Goal: Information Seeking & Learning: Learn about a topic

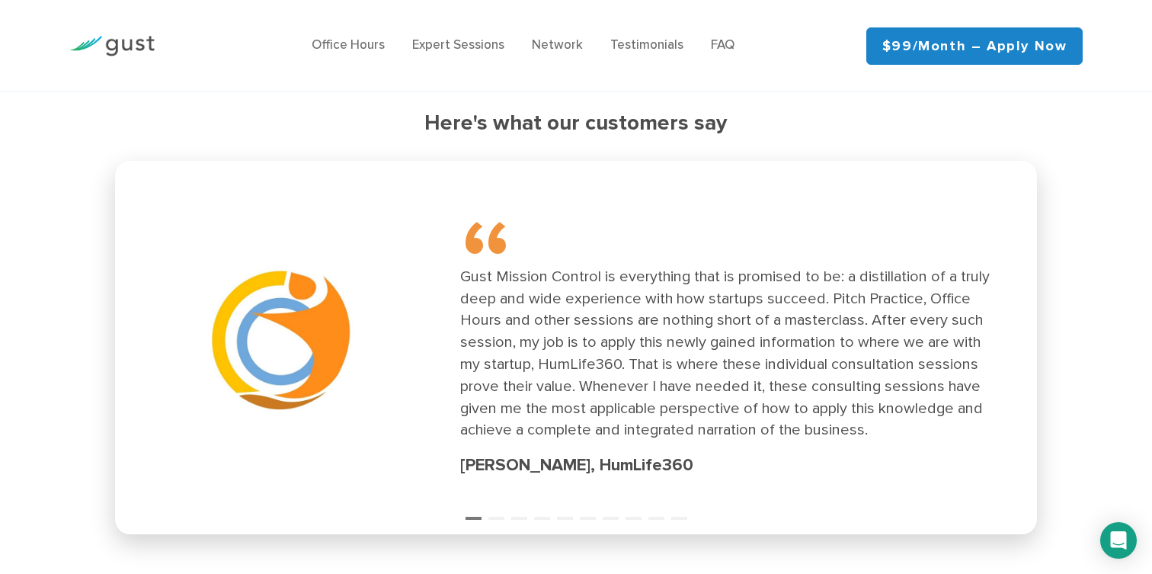
scroll to position [2193, 0]
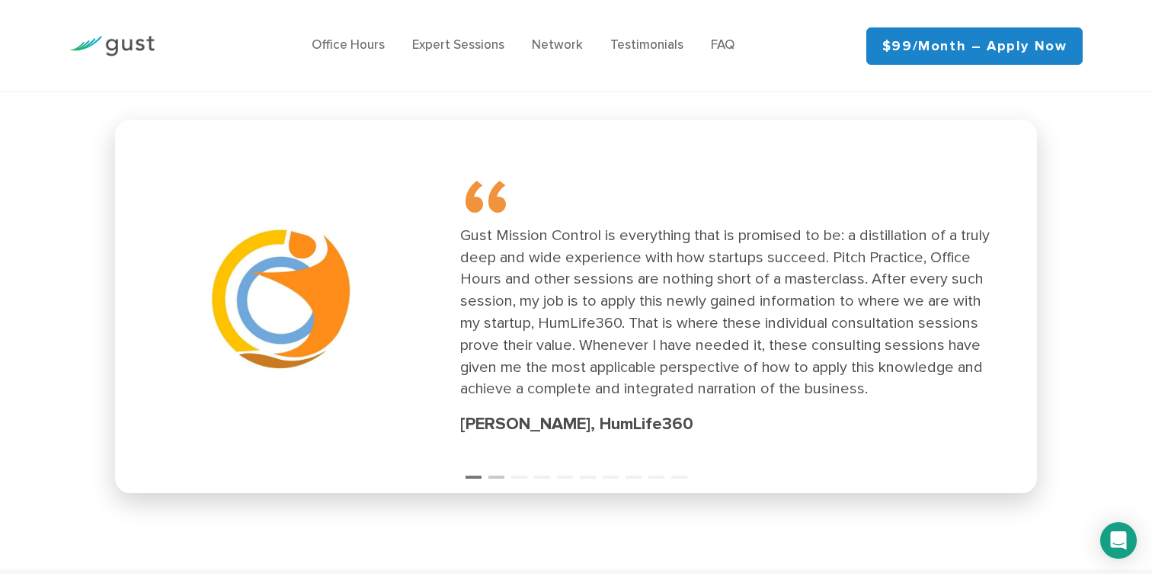
click at [495, 471] on button "2" at bounding box center [495, 470] width 15 height 15
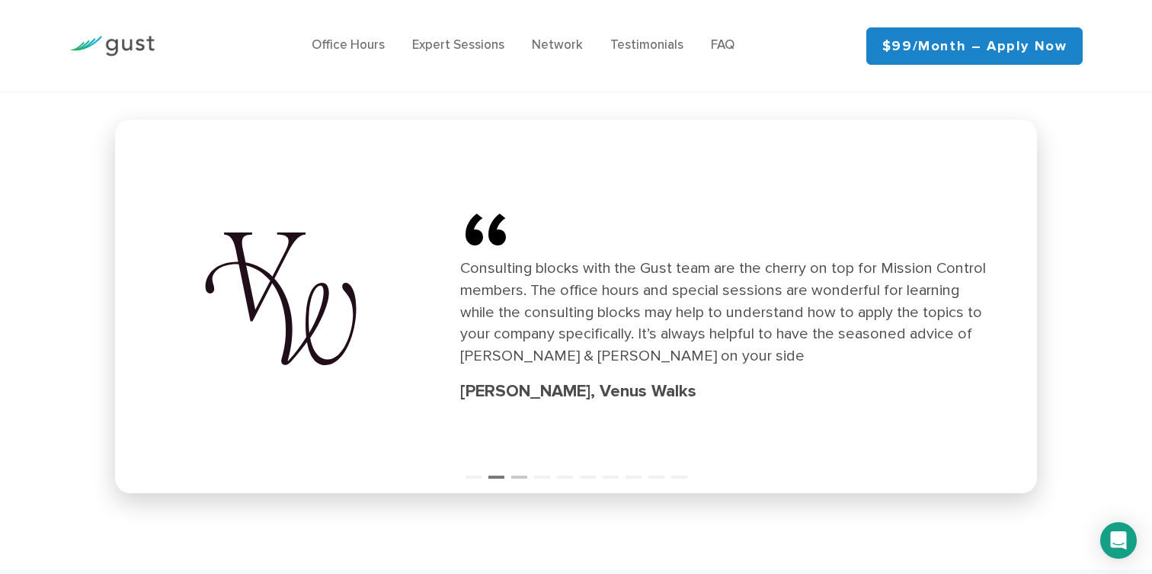
click at [524, 475] on button "3" at bounding box center [518, 470] width 15 height 15
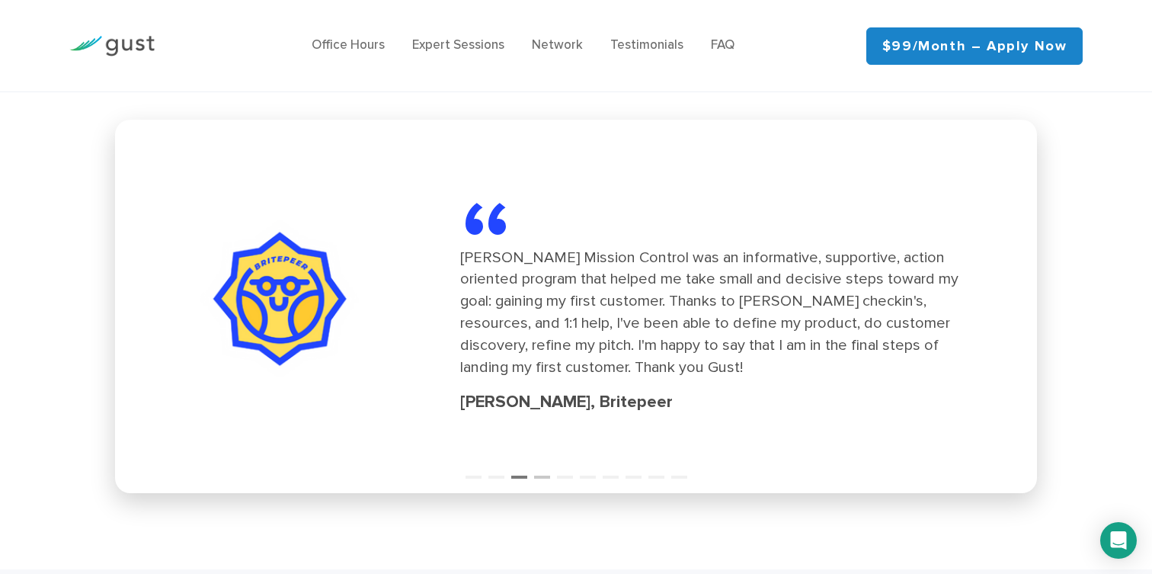
click at [540, 473] on button "4" at bounding box center [541, 470] width 15 height 15
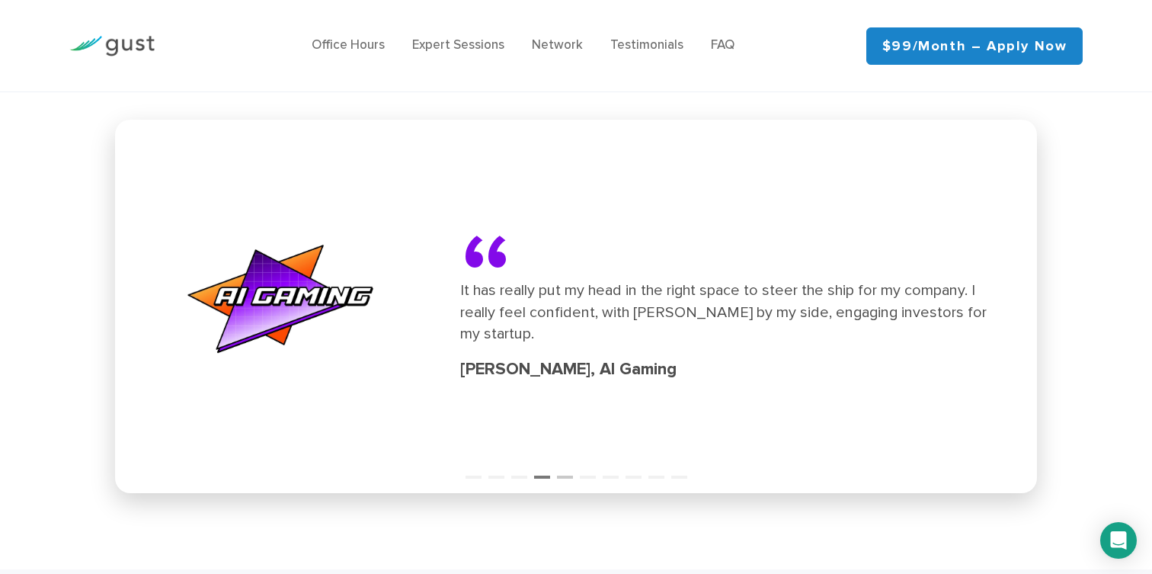
click at [562, 476] on button "5" at bounding box center [564, 470] width 15 height 15
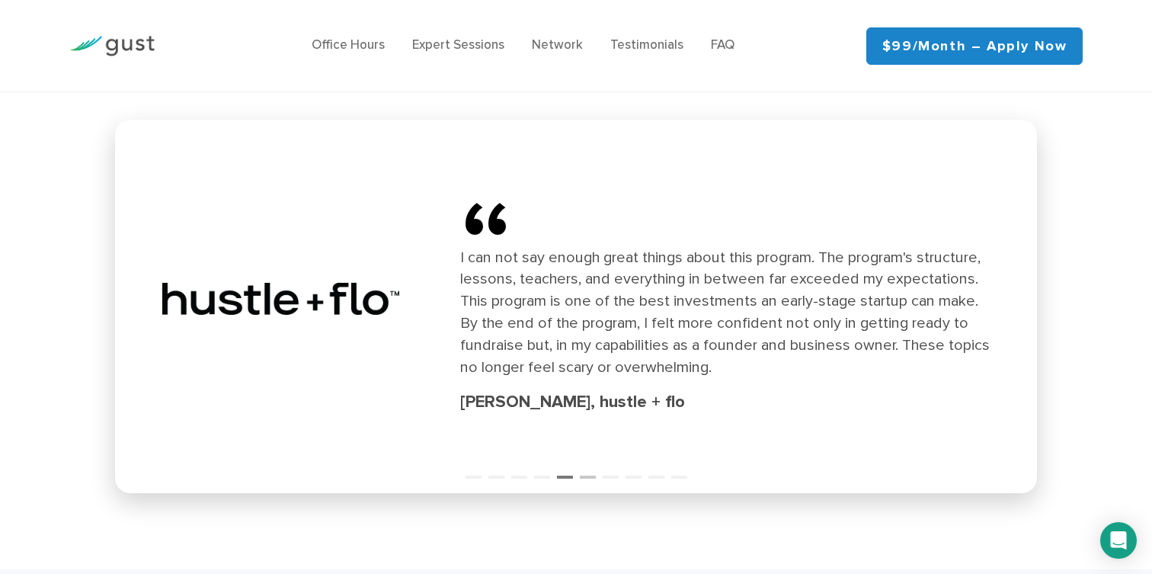
click at [585, 475] on button "6" at bounding box center [587, 470] width 15 height 15
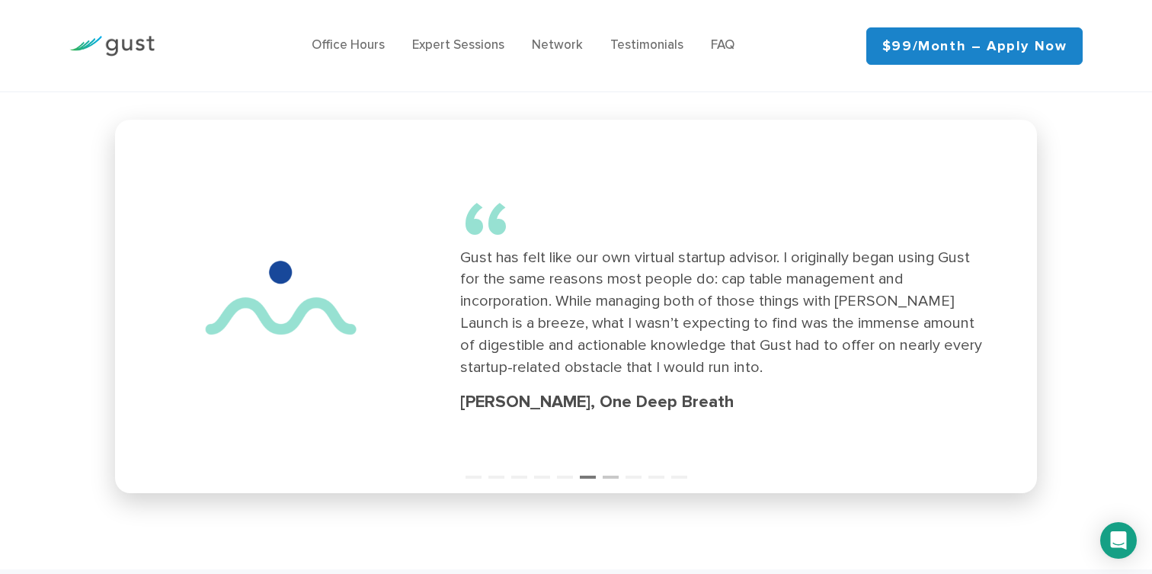
click at [607, 476] on button "7" at bounding box center [610, 470] width 15 height 15
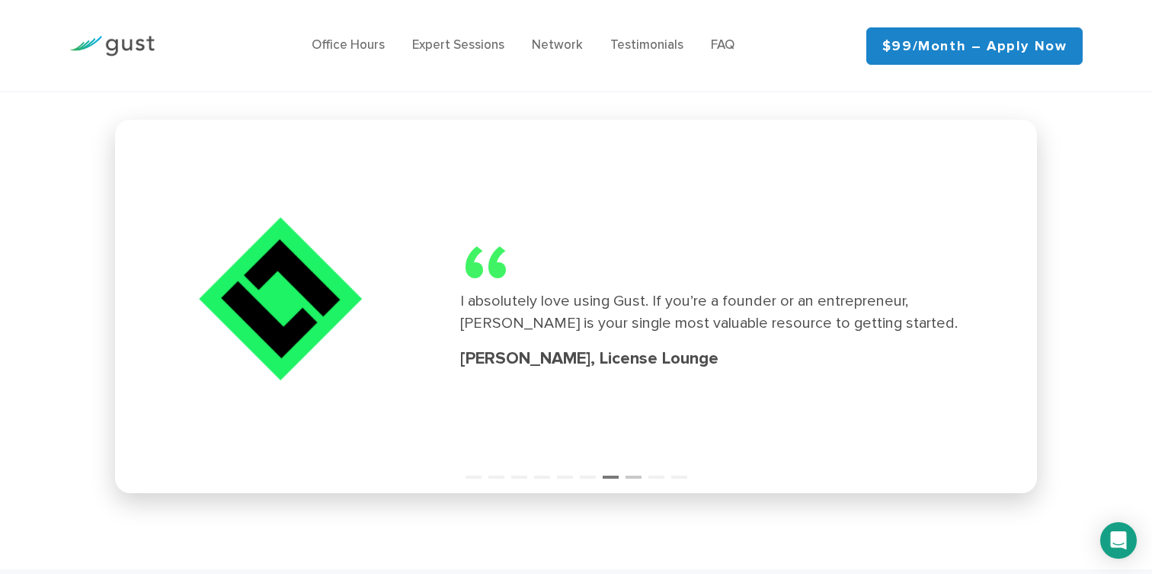
click at [631, 476] on button "8" at bounding box center [633, 470] width 15 height 15
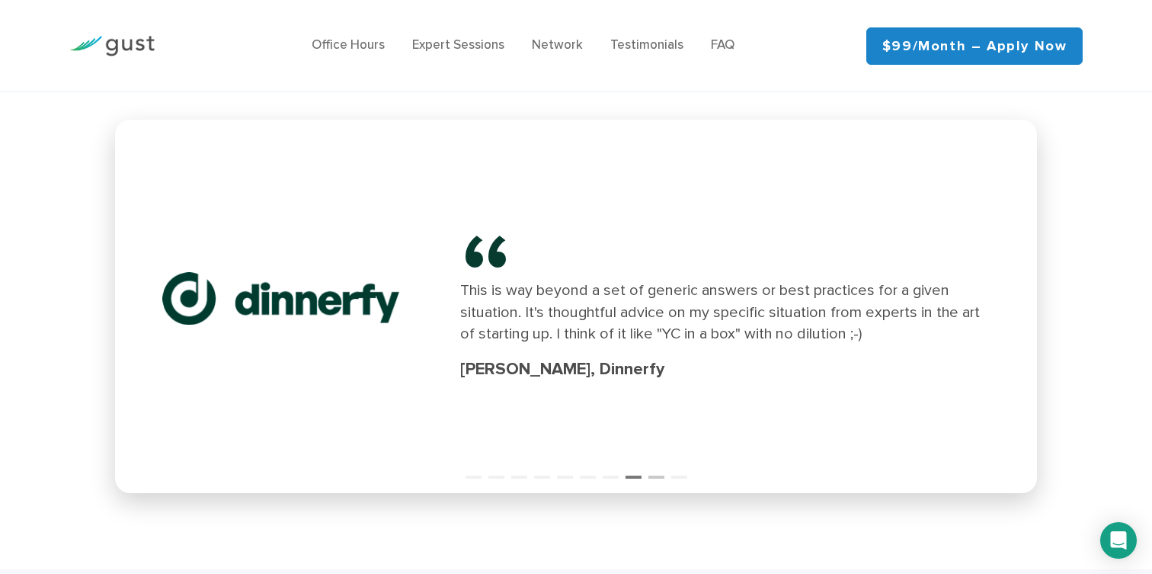
click at [652, 477] on button "9" at bounding box center [656, 470] width 15 height 15
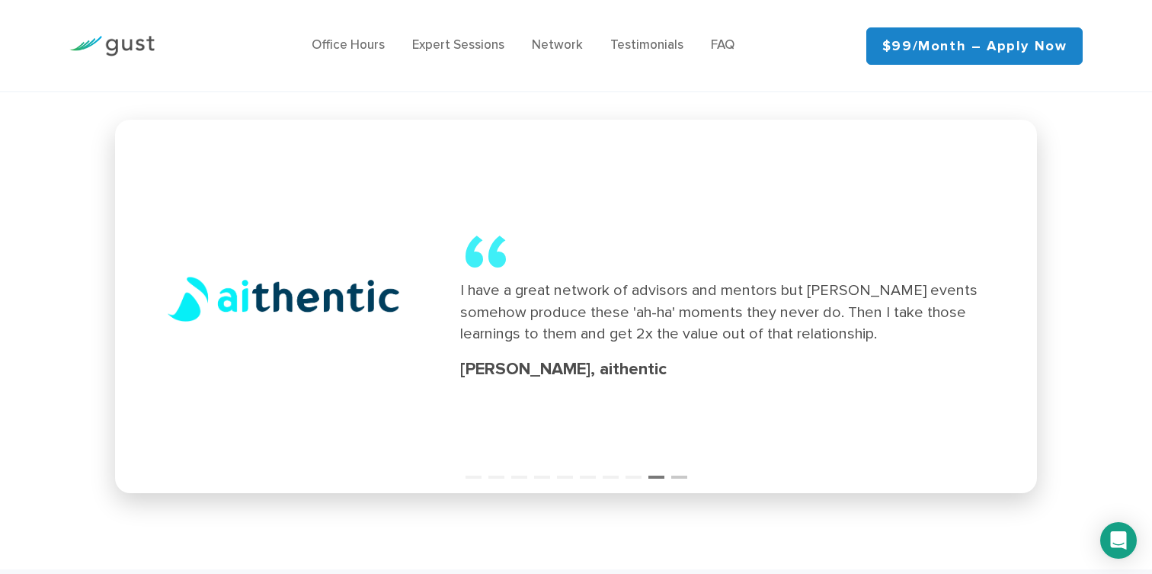
click at [673, 475] on button "10" at bounding box center [678, 470] width 15 height 15
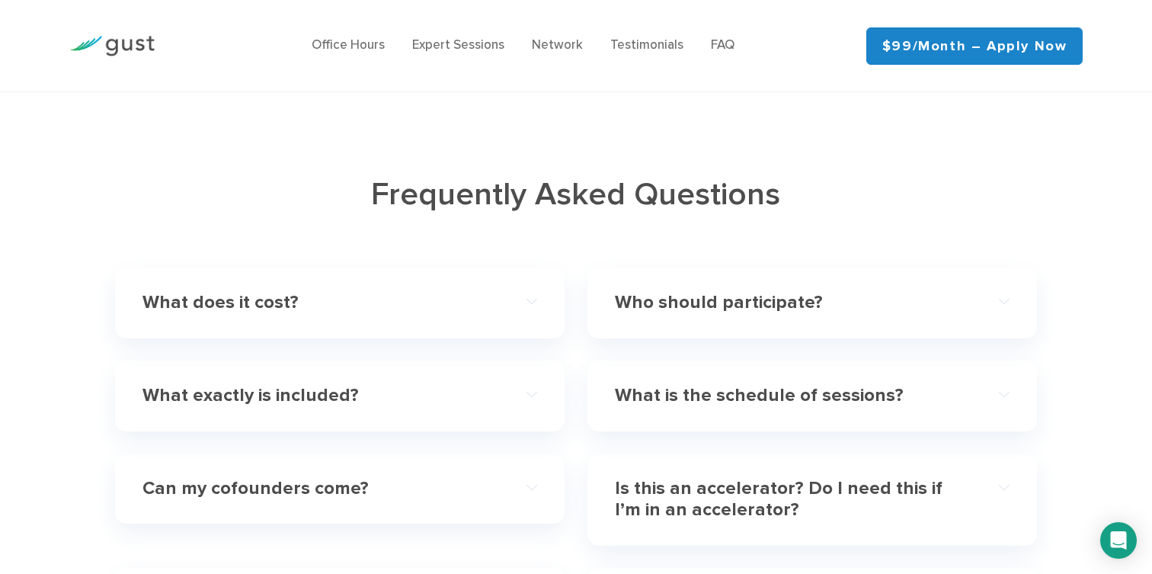
scroll to position [4537, 0]
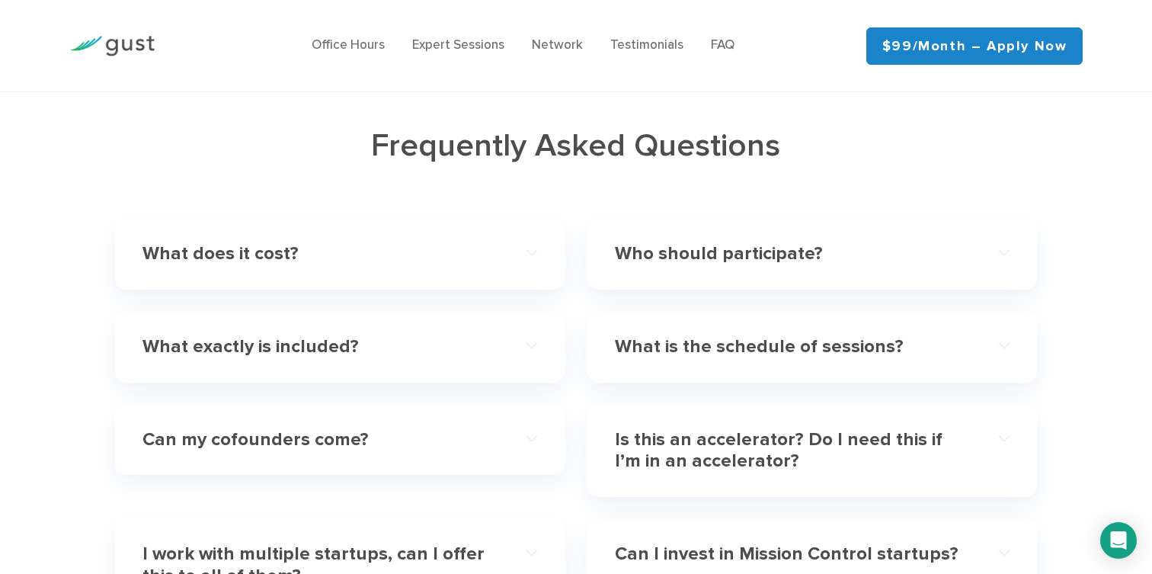
click at [479, 243] on h4 "What does it cost?" at bounding box center [320, 254] width 355 height 22
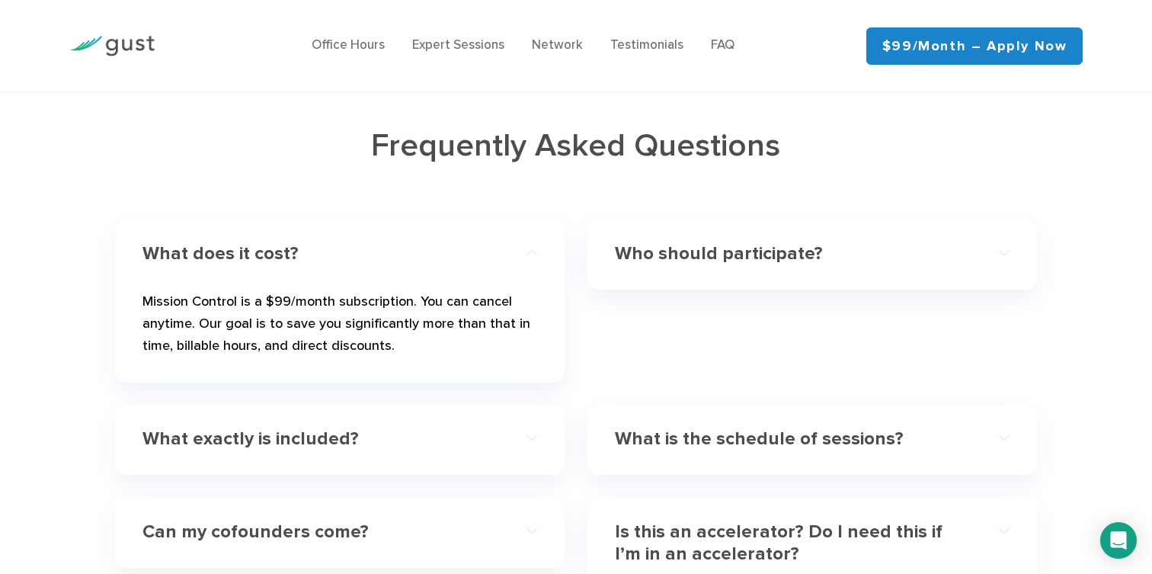
scroll to position [4566, 0]
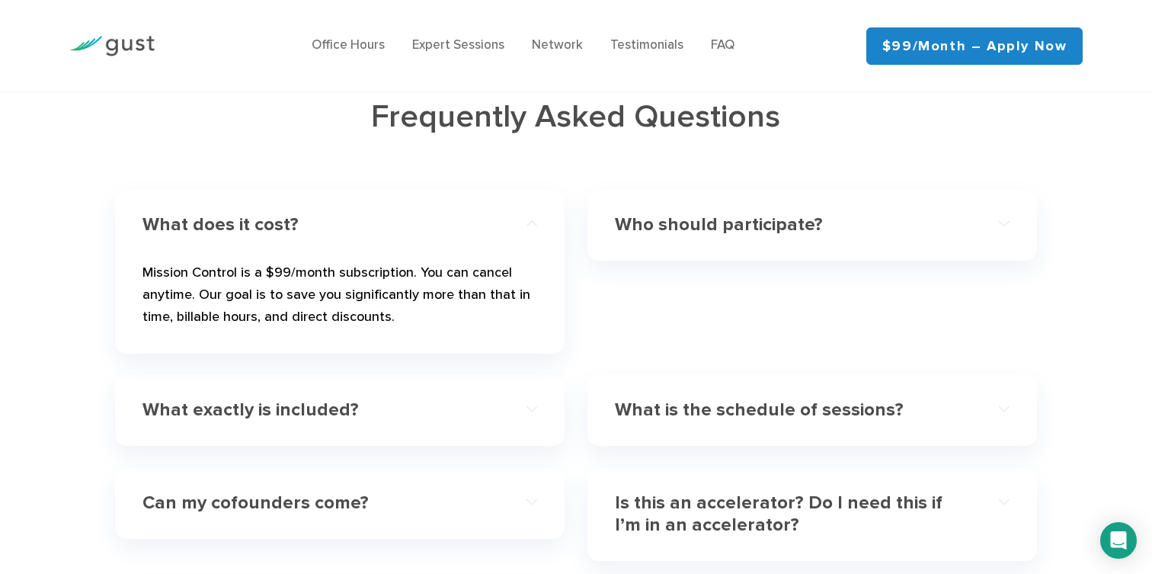
click at [491, 399] on h4 "What exactly is included?" at bounding box center [320, 410] width 355 height 22
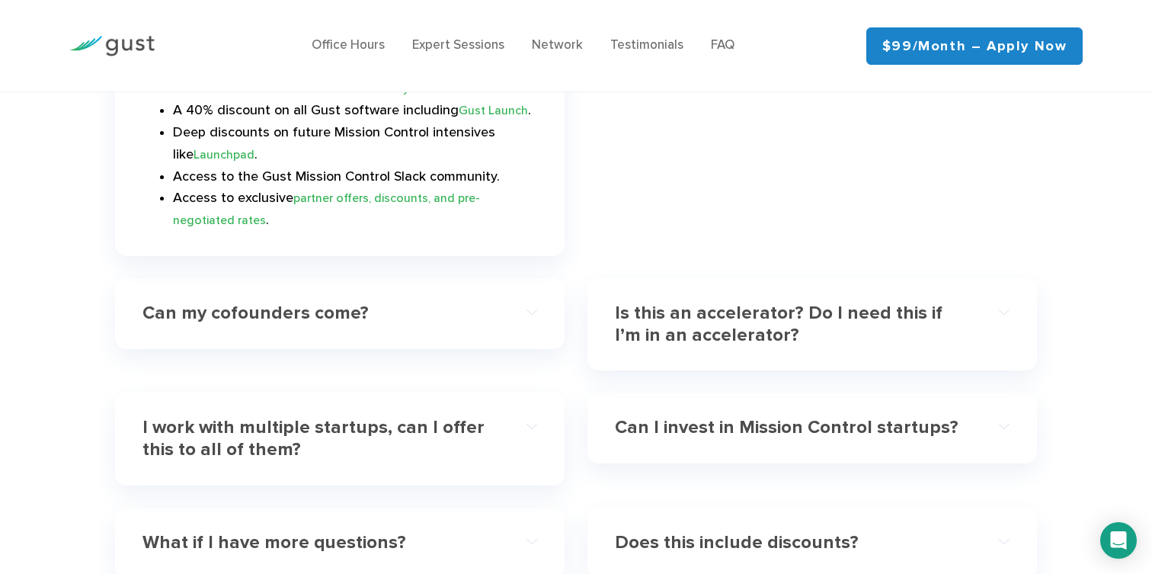
scroll to position [4903, 0]
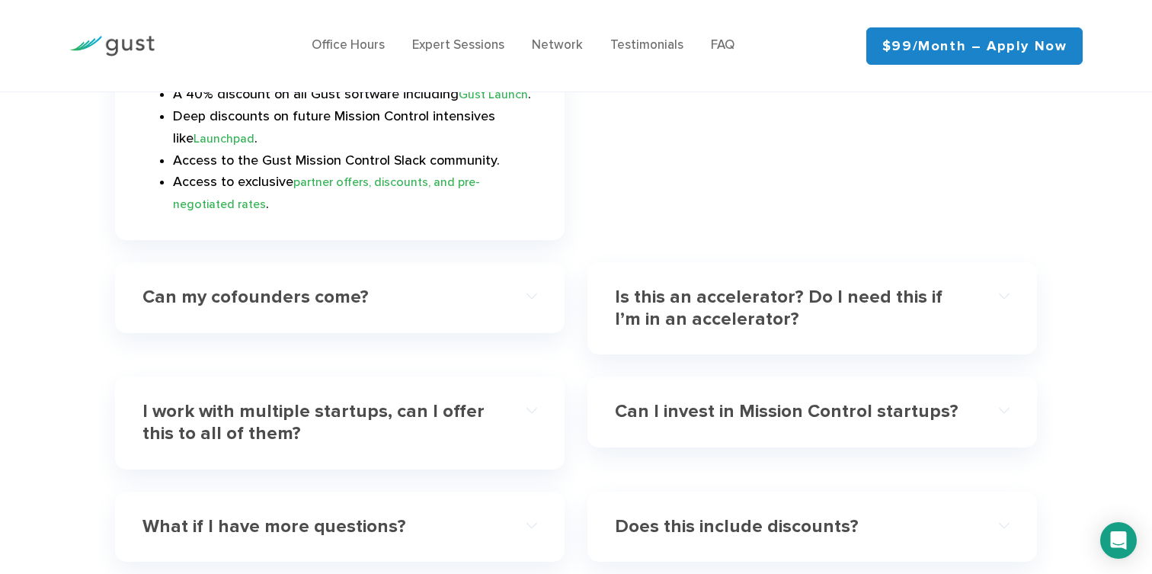
click at [483, 287] on h4 "Can my cofounders come?" at bounding box center [320, 298] width 355 height 22
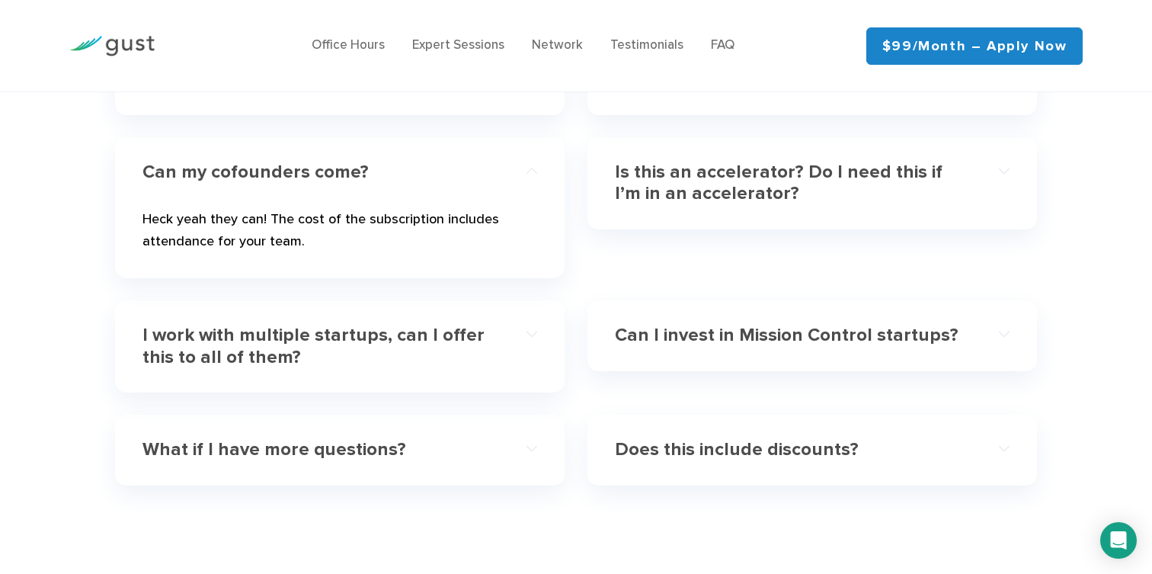
scroll to position [4771, 0]
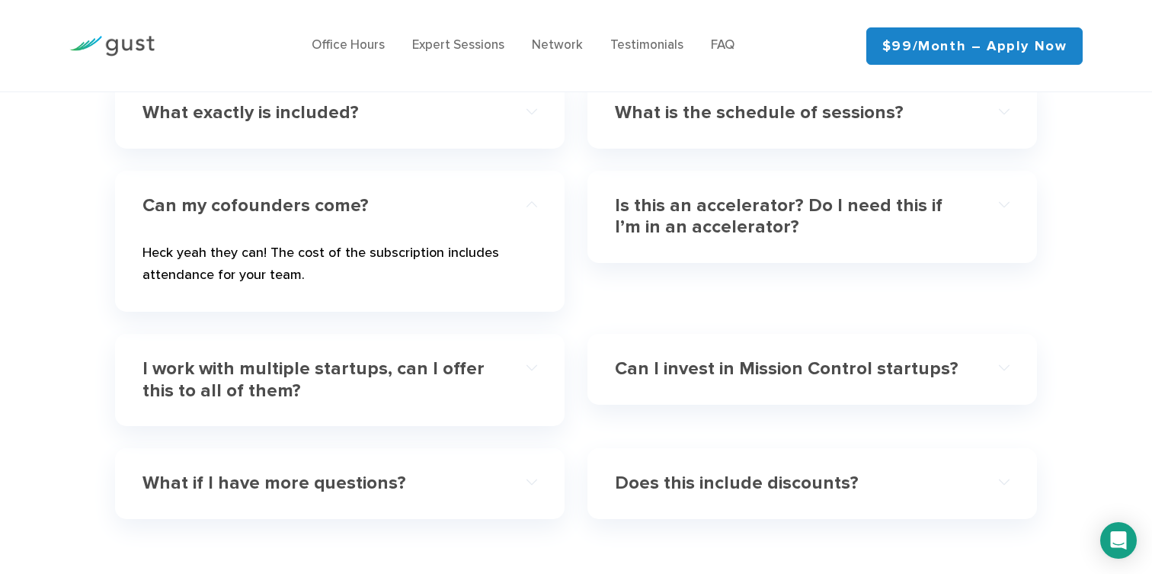
click at [492, 358] on h4 "I work with multiple startups, can I offer this to all of them?" at bounding box center [320, 380] width 355 height 44
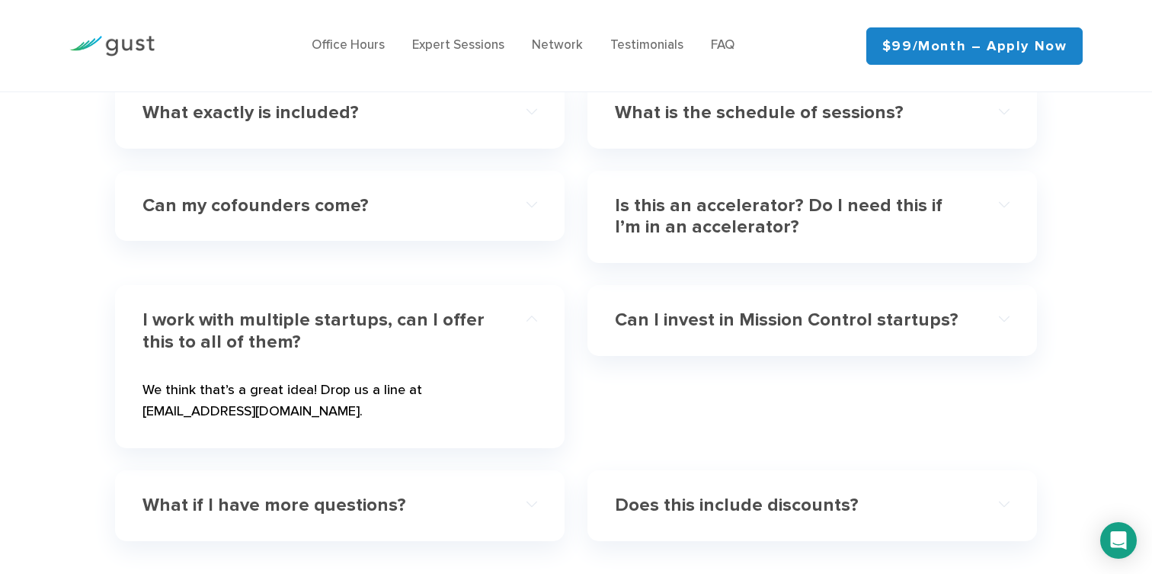
click at [651, 309] on h4 "Can I invest in Mission Control startups?" at bounding box center [792, 320] width 355 height 22
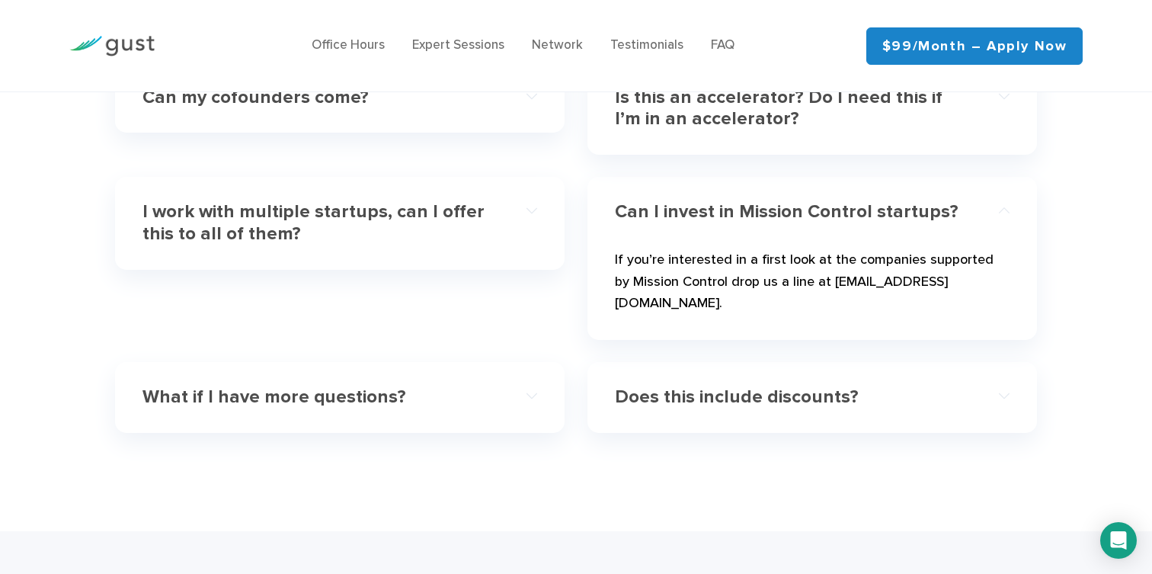
scroll to position [4918, 0]
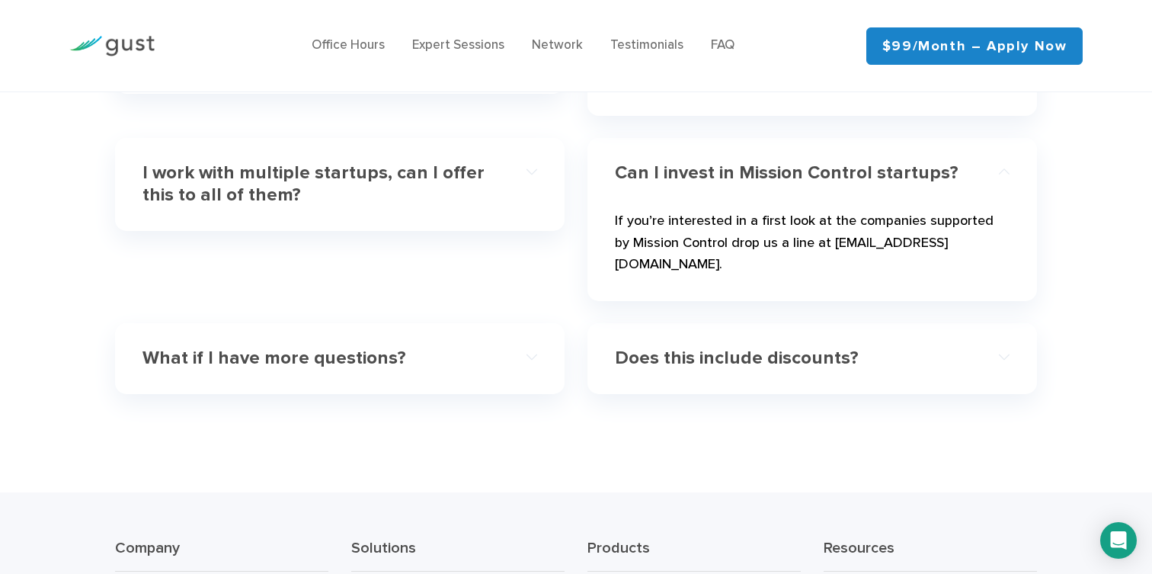
click at [653, 348] on h4 "Does this include discounts?" at bounding box center [792, 359] width 355 height 22
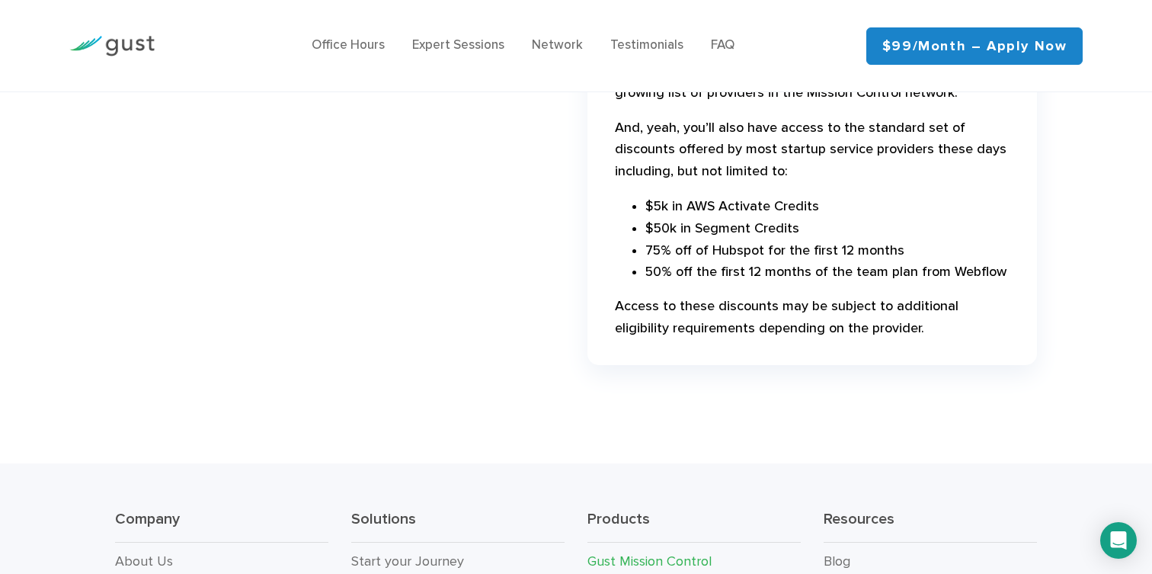
scroll to position [5268, 0]
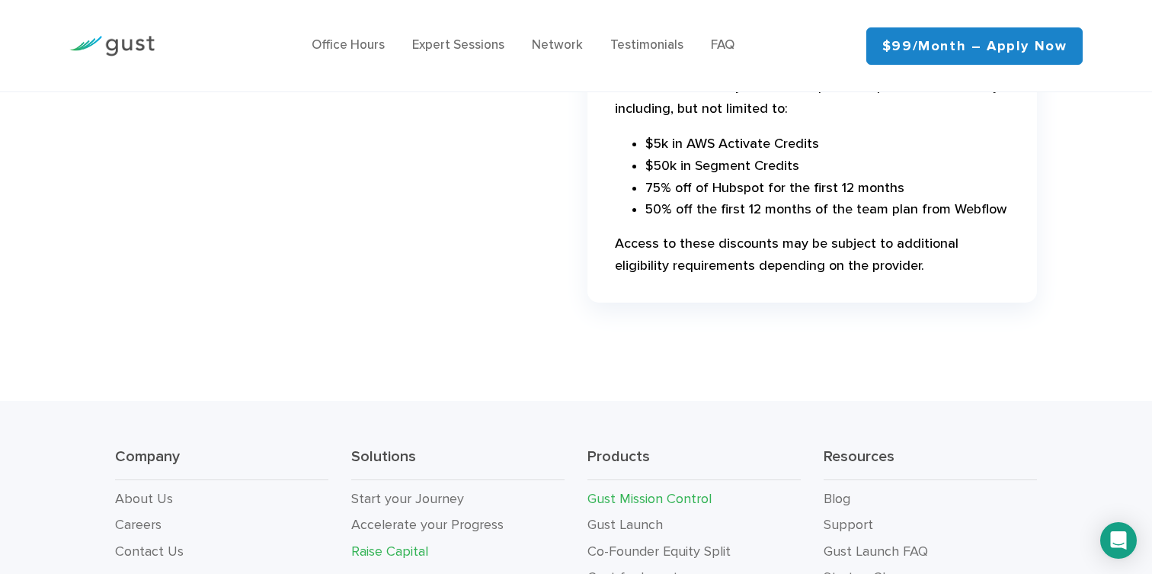
click at [399, 543] on link "Raise Capital" at bounding box center [389, 551] width 77 height 16
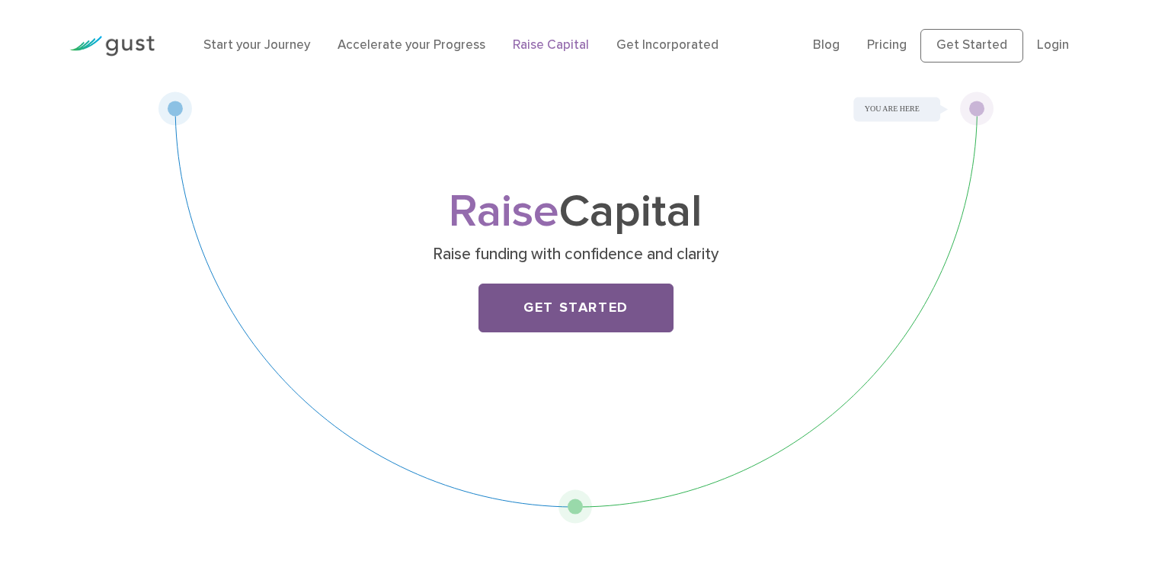
click at [506, 298] on link "Get Started" at bounding box center [576, 307] width 195 height 49
